Goal: Task Accomplishment & Management: Use online tool/utility

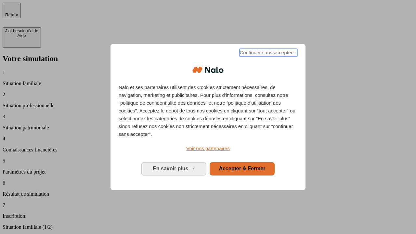
click at [268, 54] on span "Continuer sans accepter →" at bounding box center [269, 53] width 58 height 8
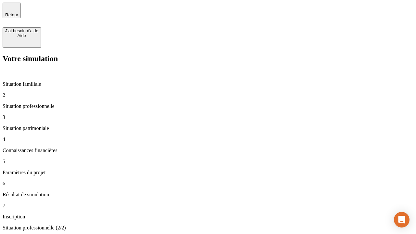
type input "30 000"
